Goal: Navigation & Orientation: Understand site structure

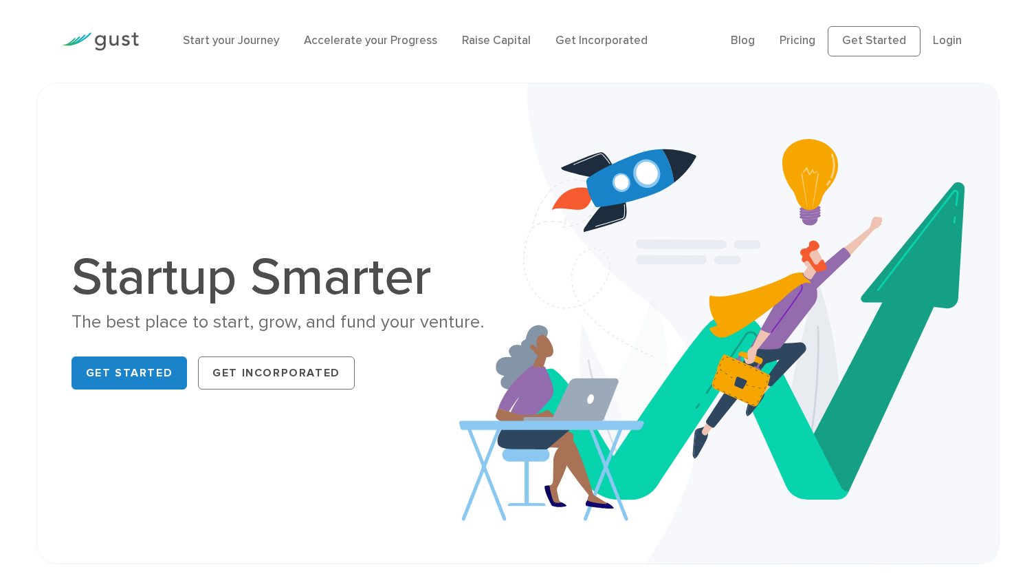
click at [248, 33] on li "Start your Journey" at bounding box center [231, 41] width 96 height 18
click at [247, 42] on link "Start your Journey" at bounding box center [231, 41] width 96 height 14
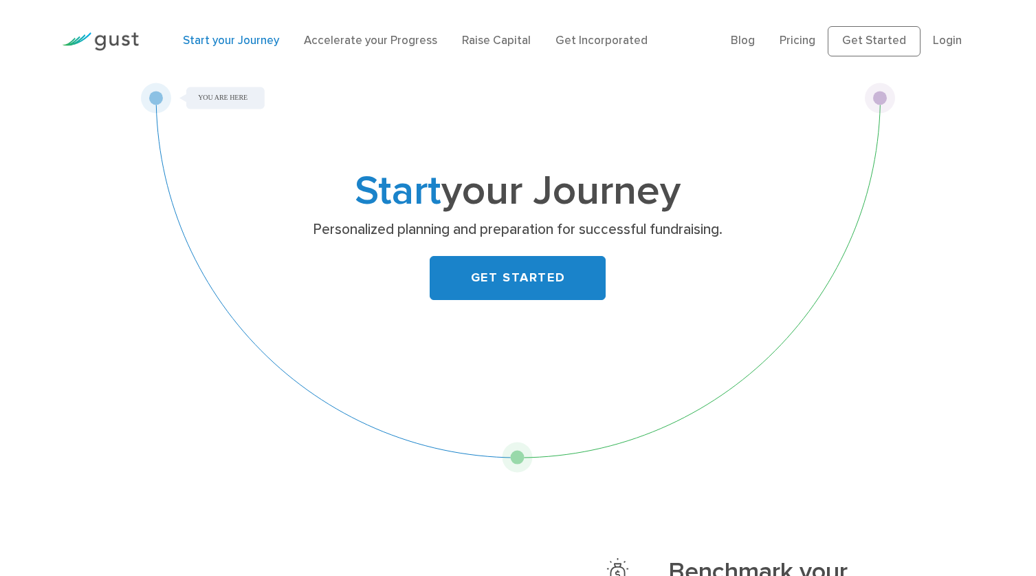
click at [111, 29] on div at bounding box center [101, 41] width 98 height 47
click at [398, 38] on link "Accelerate your Progress" at bounding box center [370, 41] width 133 height 14
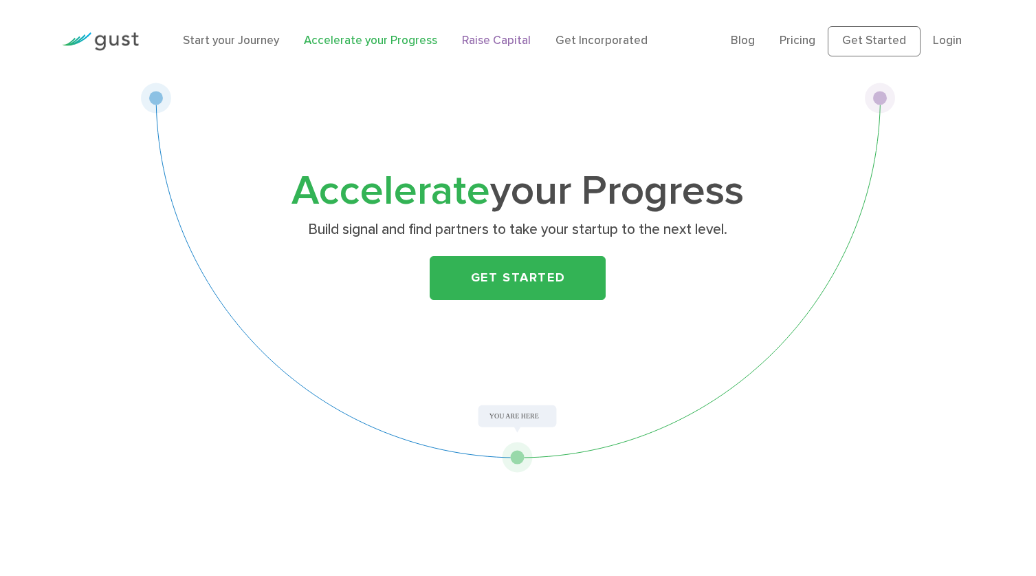
click at [519, 42] on link "Raise Capital" at bounding box center [496, 41] width 69 height 14
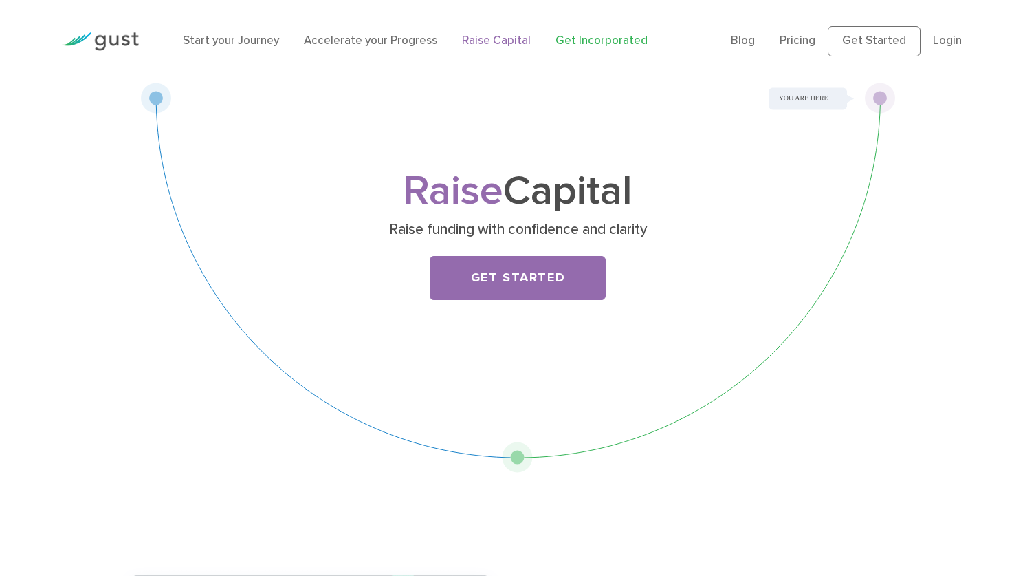
click at [629, 41] on link "Get Incorporated" at bounding box center [602, 41] width 92 height 14
